Goal: Find specific page/section: Find specific page/section

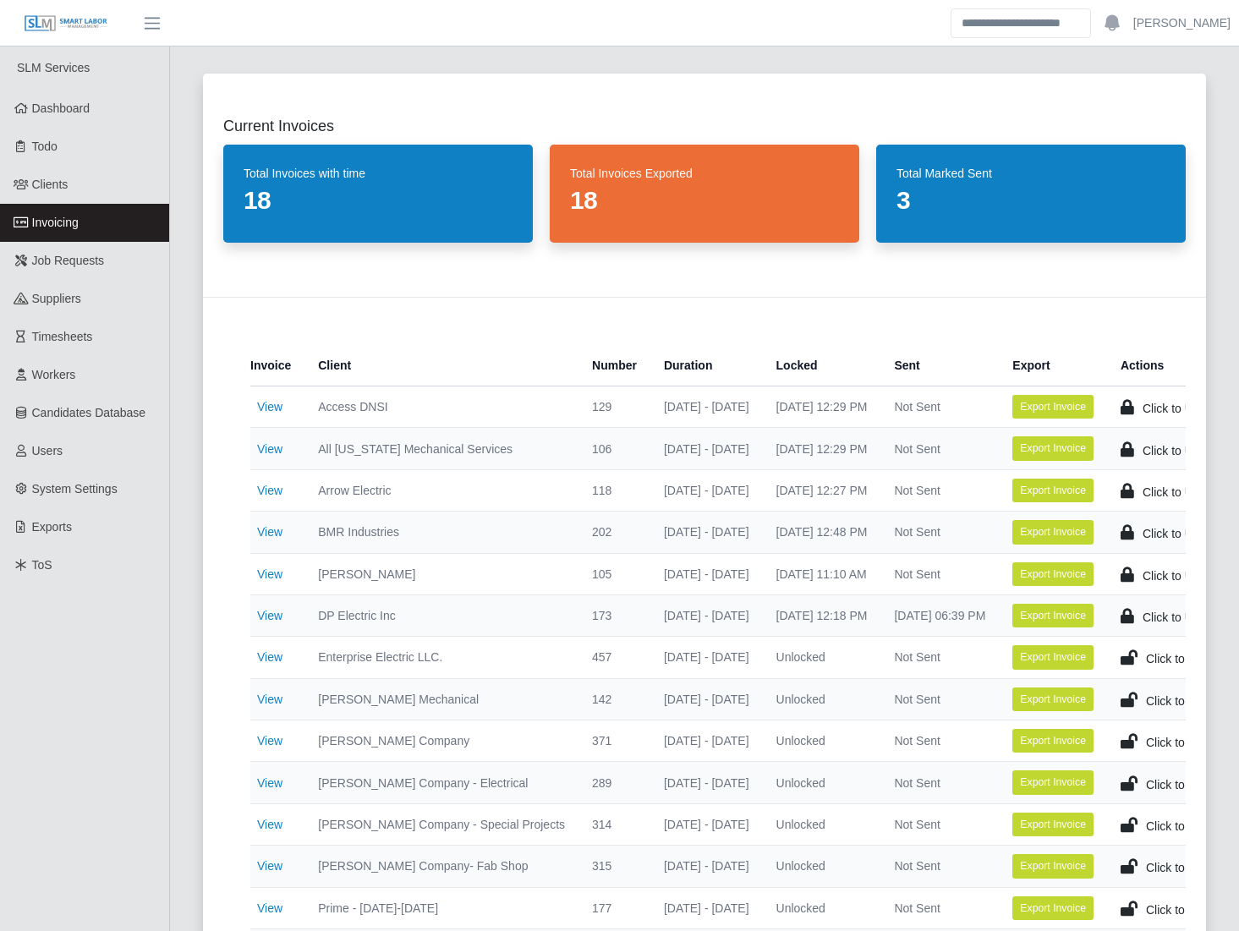
click at [183, 618] on div "Current Invoices Total Invoices with time 18 Total Invoices Exported 18 Total M…" at bounding box center [704, 615] width 1043 height 1125
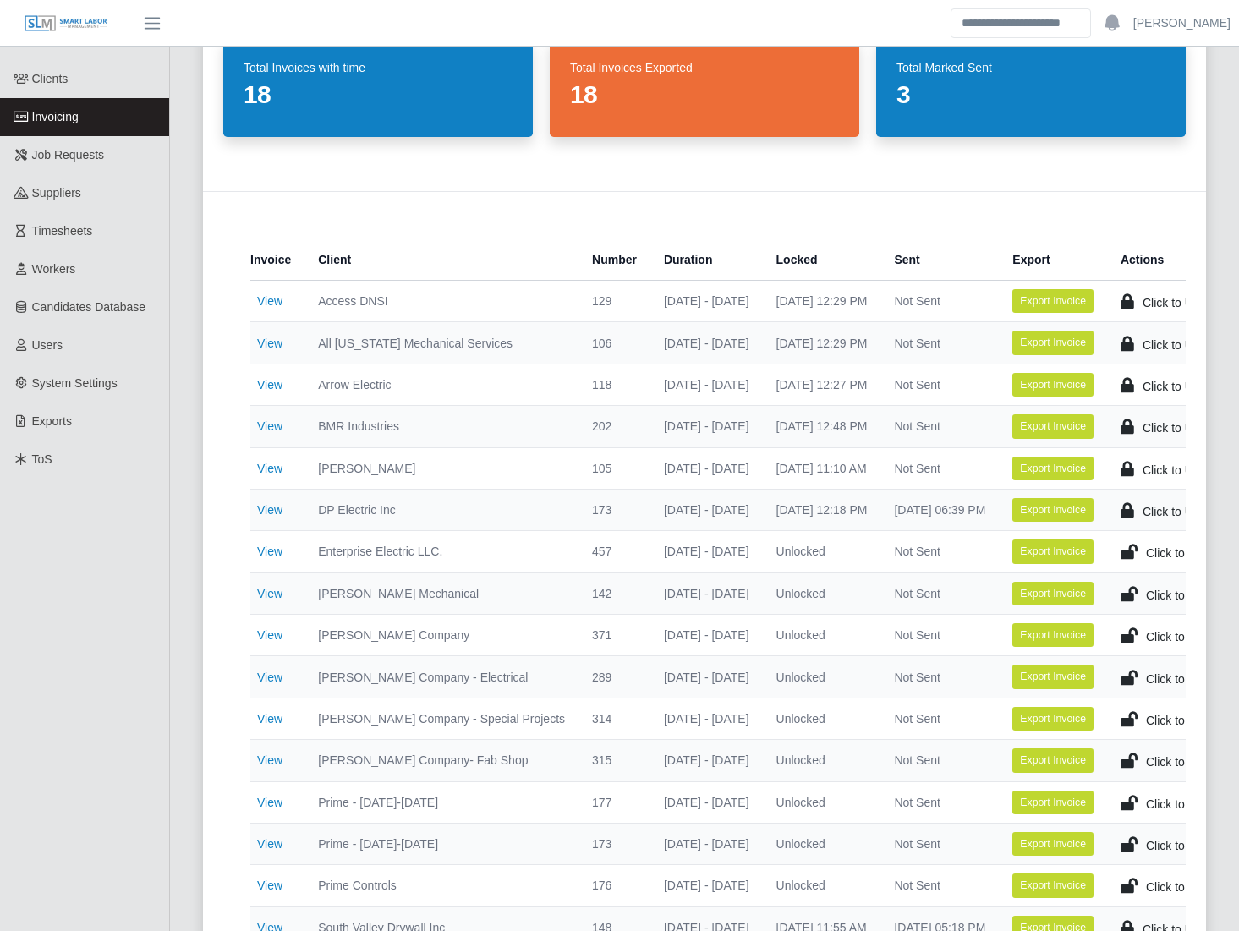
scroll to position [105, 0]
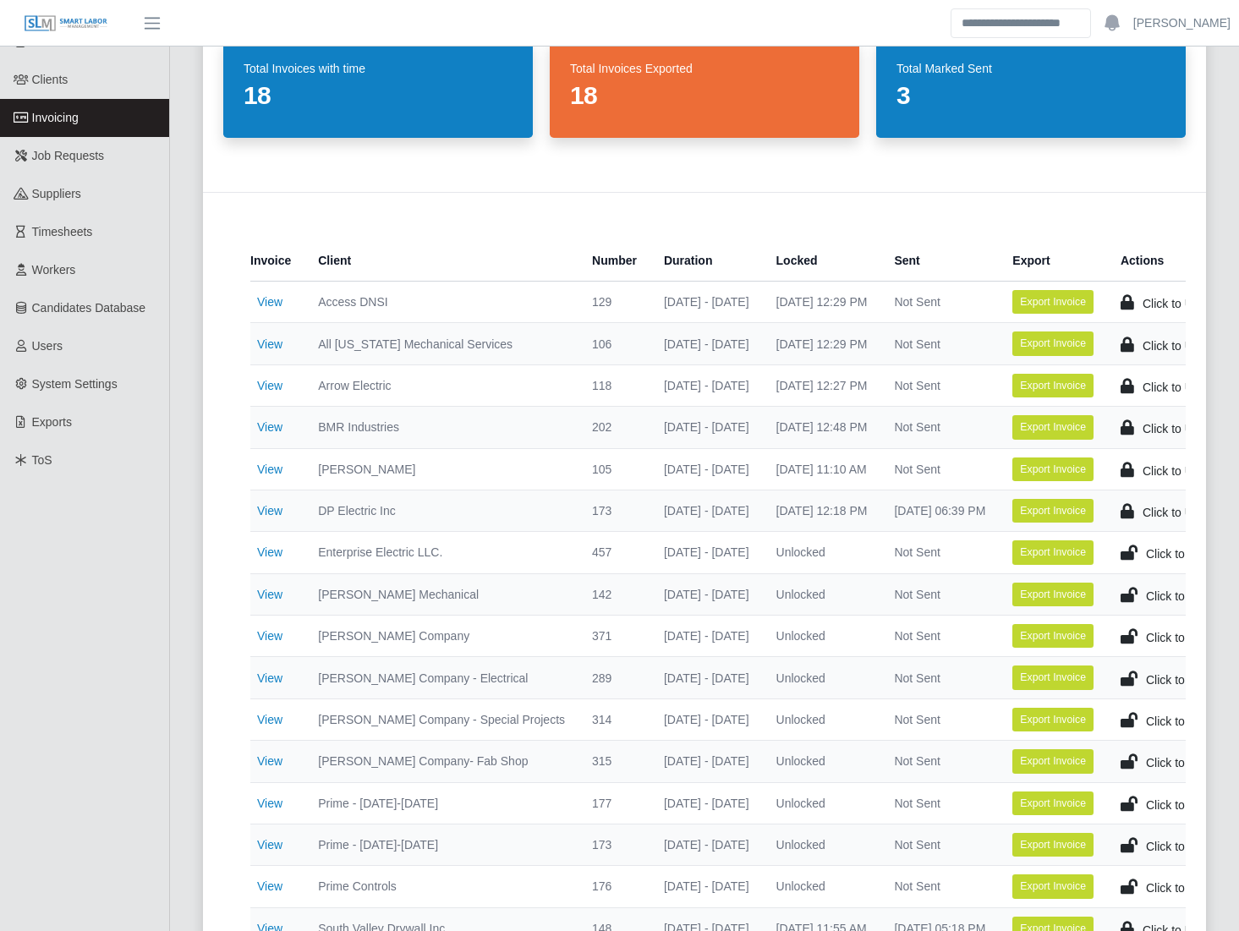
click at [178, 846] on div "Current Invoices Total Invoices with time 18 Total Invoices Exported 18 Total M…" at bounding box center [704, 893] width 1069 height 1891
click at [189, 808] on div "Current Invoices Total Invoices with time 18 Total Invoices Exported 18 Total M…" at bounding box center [704, 510] width 1043 height 1125
click at [184, 591] on div "Current Invoices Total Invoices with time 18 Total Invoices Exported 18 Total M…" at bounding box center [704, 510] width 1043 height 1125
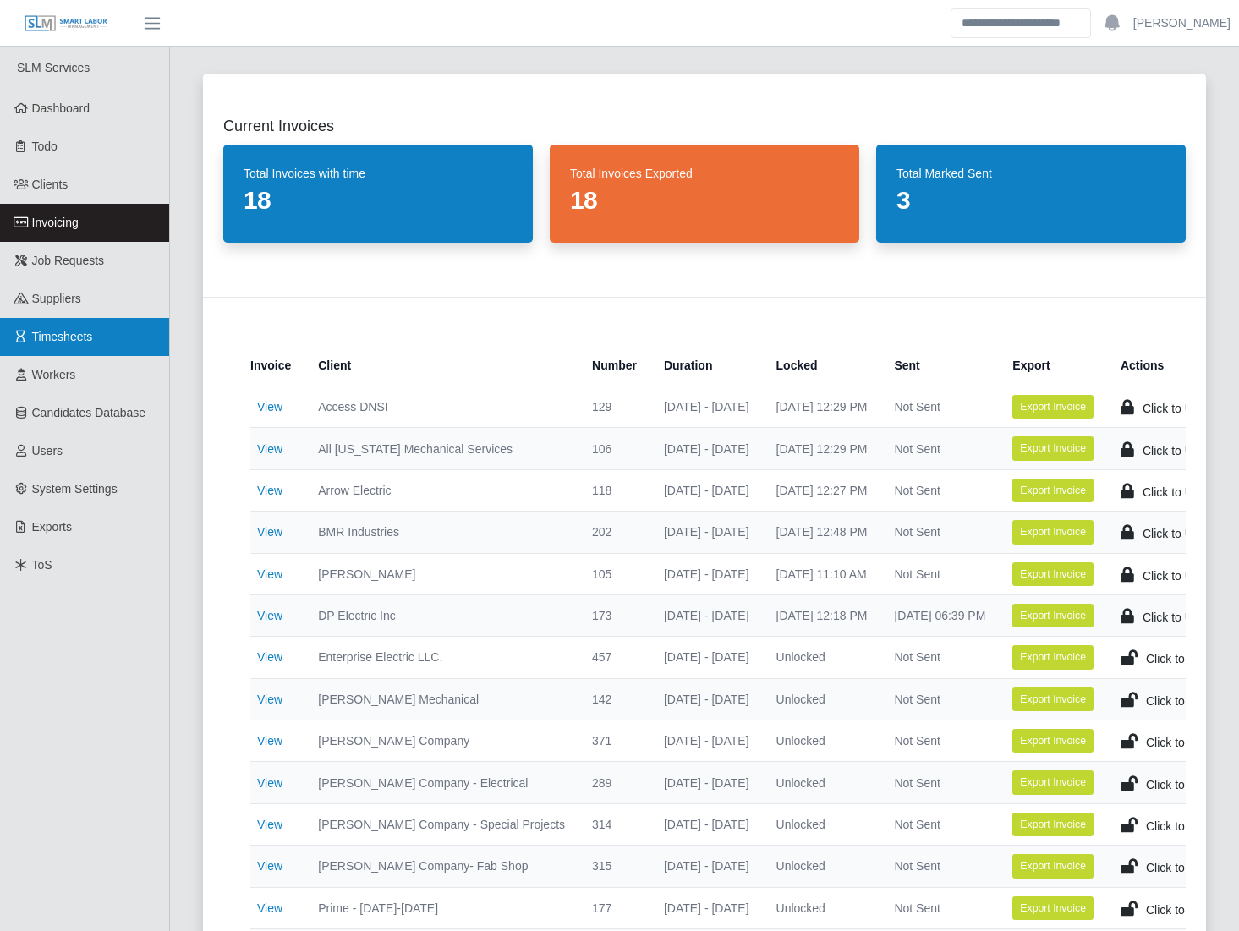
click at [87, 333] on span "Timesheets" at bounding box center [62, 337] width 61 height 14
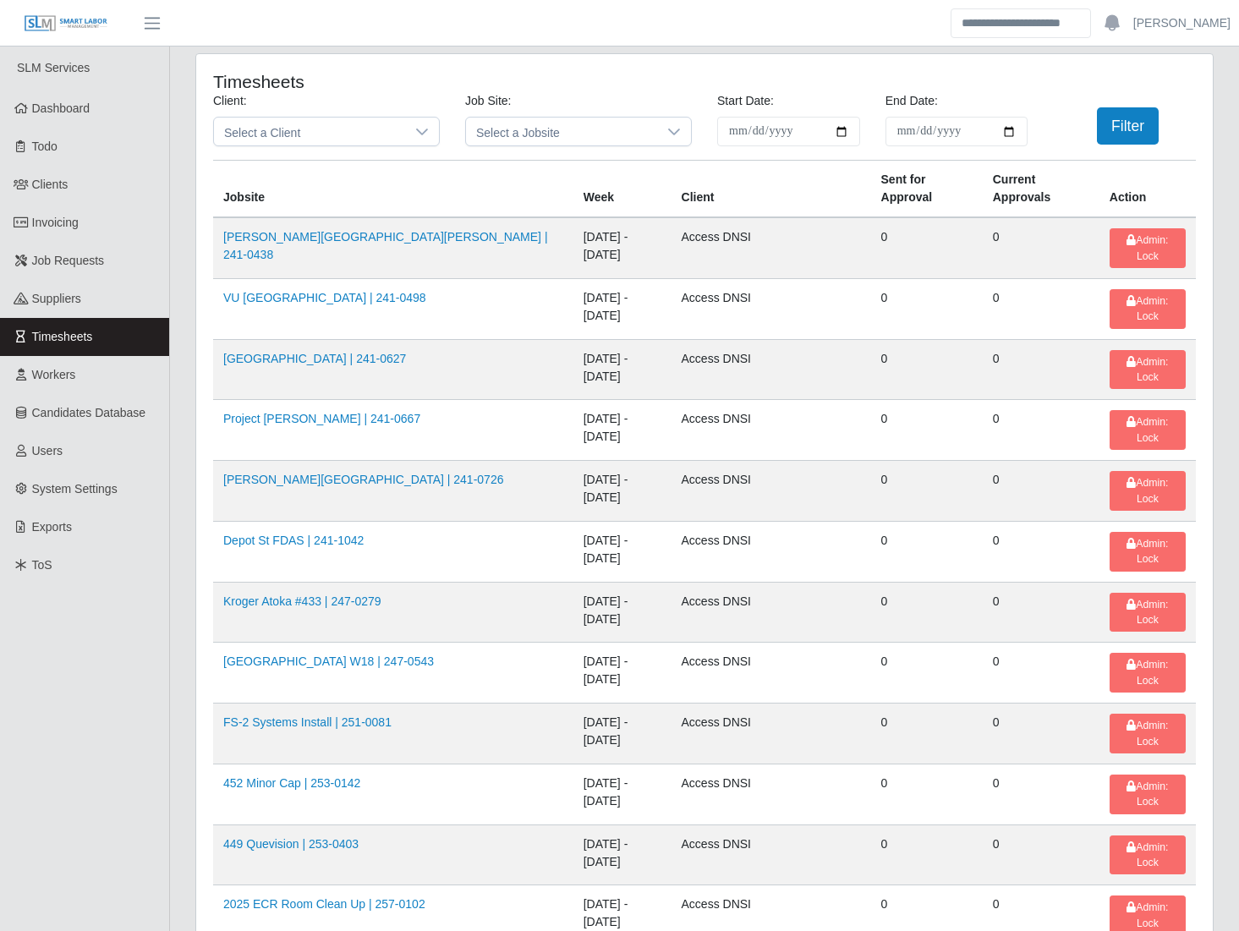
click at [101, 221] on link "Invoicing" at bounding box center [84, 223] width 169 height 38
